Goal: Task Accomplishment & Management: Manage account settings

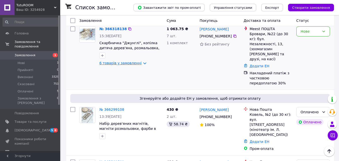
scroll to position [50, 0]
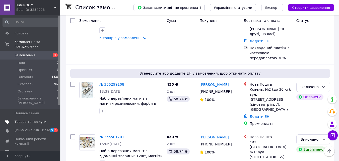
click at [25, 119] on span "Товари та послуги" at bounding box center [31, 121] width 32 height 5
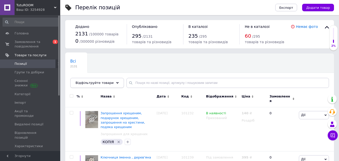
click at [112, 79] on div "Відфільтруйте товари" at bounding box center [97, 83] width 54 height 10
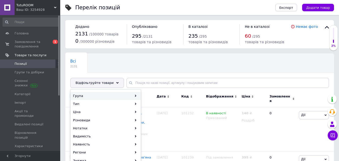
click at [127, 94] on div "Група" at bounding box center [106, 96] width 70 height 8
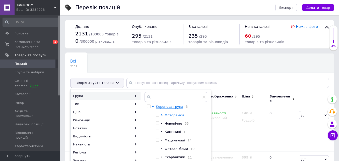
click at [161, 115] on icon at bounding box center [162, 115] width 2 height 2
drag, startPoint x: 166, startPoint y: 123, endPoint x: 168, endPoint y: 122, distance: 2.6
click at [166, 123] on input "checkbox" at bounding box center [166, 122] width 3 height 3
checkbox input "true"
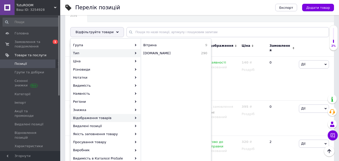
scroll to position [50, 0]
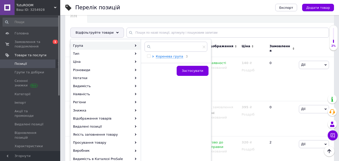
click at [155, 57] on div at bounding box center [154, 56] width 4 height 5
click at [157, 57] on span "Коренева група" at bounding box center [169, 56] width 27 height 4
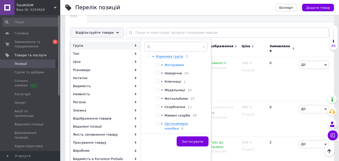
click at [161, 65] on icon at bounding box center [162, 65] width 2 height 2
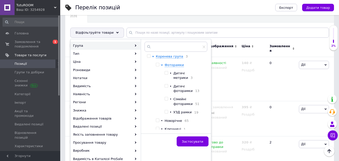
click at [166, 74] on input "checkbox" at bounding box center [166, 72] width 3 height 3
checkbox input "true"
click at [190, 139] on span "Застосувати" at bounding box center [192, 141] width 21 height 4
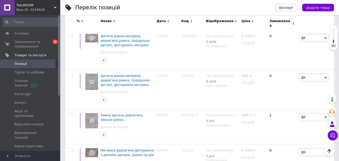
scroll to position [764, 0]
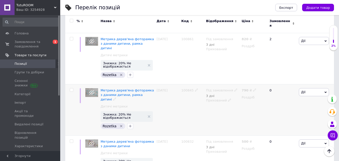
scroll to position [825, 0]
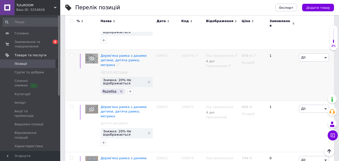
scroll to position [897, 0]
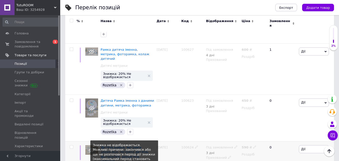
scroll to position [957, 0]
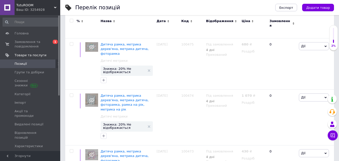
scroll to position [977, 0]
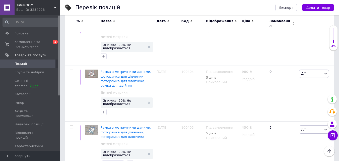
scroll to position [936, 0]
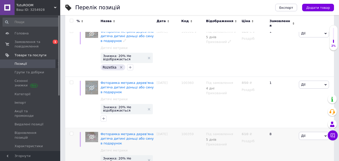
scroll to position [1002, 0]
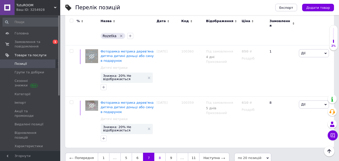
click at [158, 152] on link "8" at bounding box center [159, 157] width 11 height 11
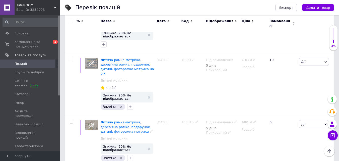
scroll to position [1002, 0]
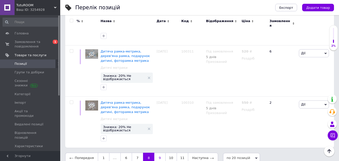
click at [157, 152] on link "9" at bounding box center [159, 157] width 11 height 11
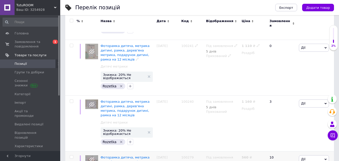
scroll to position [1005, 0]
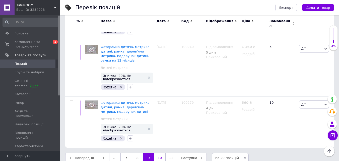
click at [161, 152] on link "10" at bounding box center [159, 157] width 11 height 11
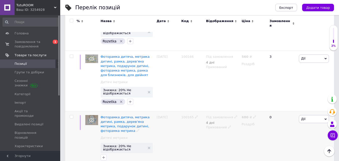
scroll to position [1041, 0]
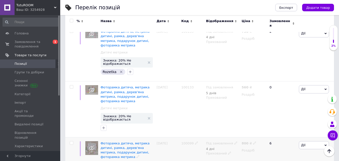
scroll to position [418, 0]
